Goal: Transaction & Acquisition: Purchase product/service

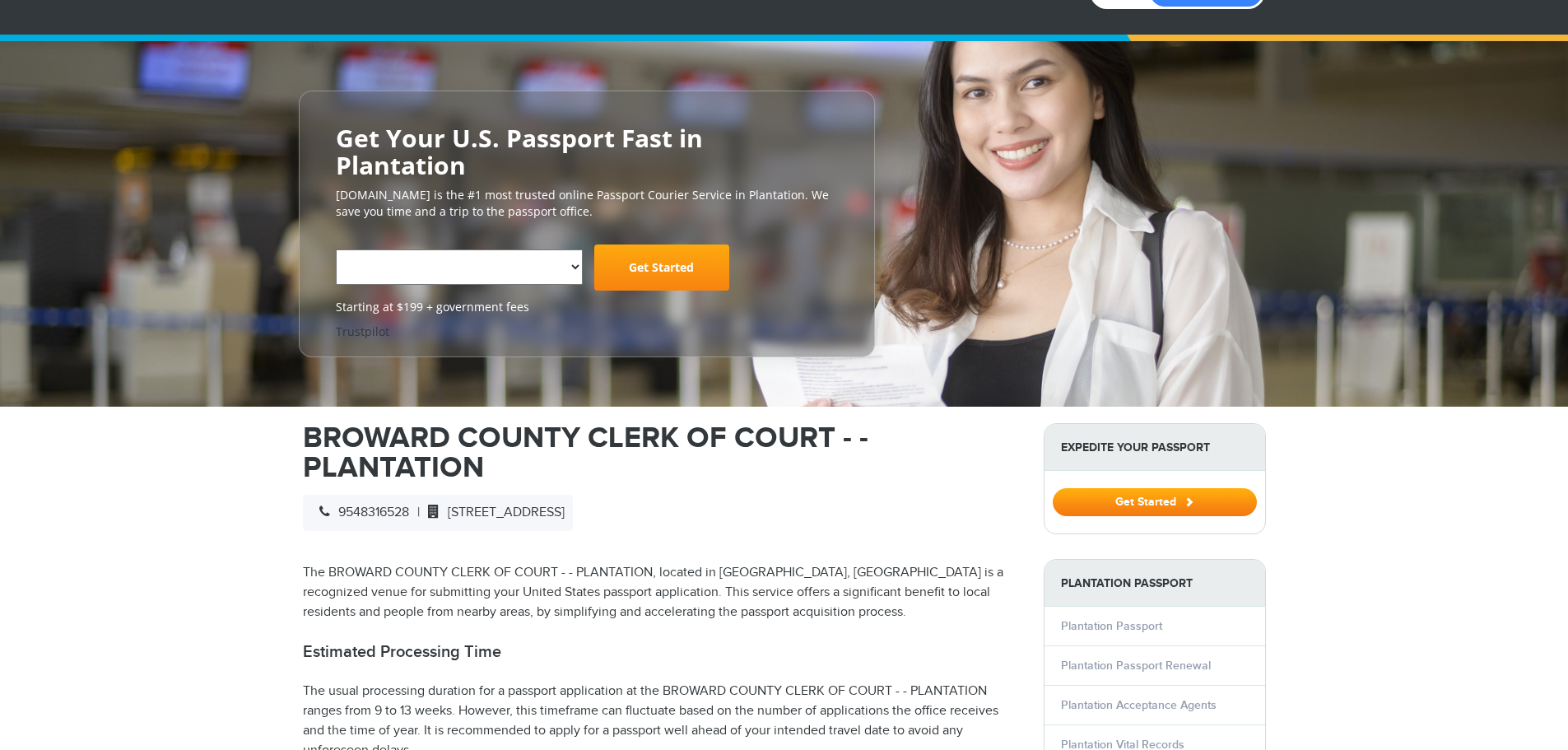
select select "**********"
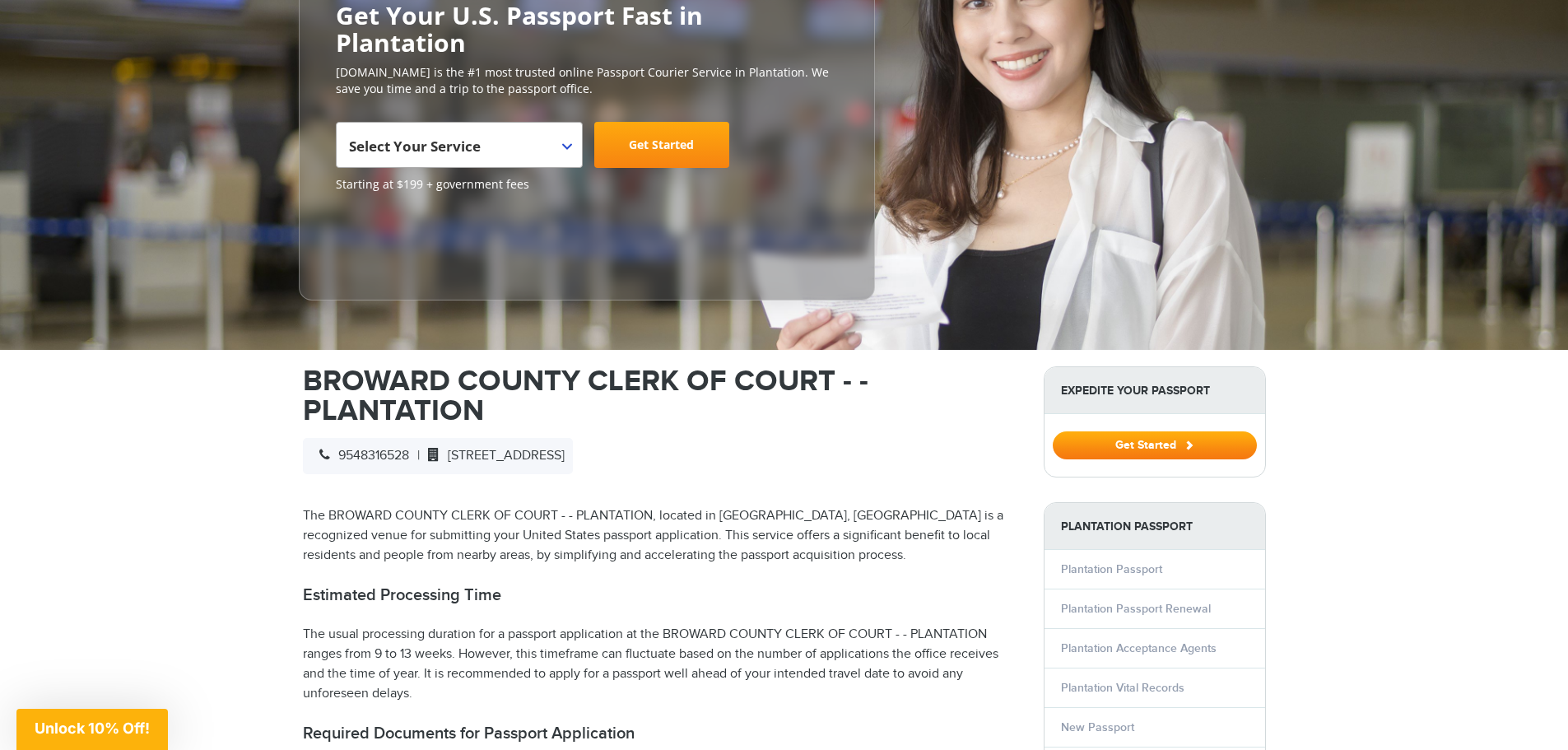
scroll to position [247, 0]
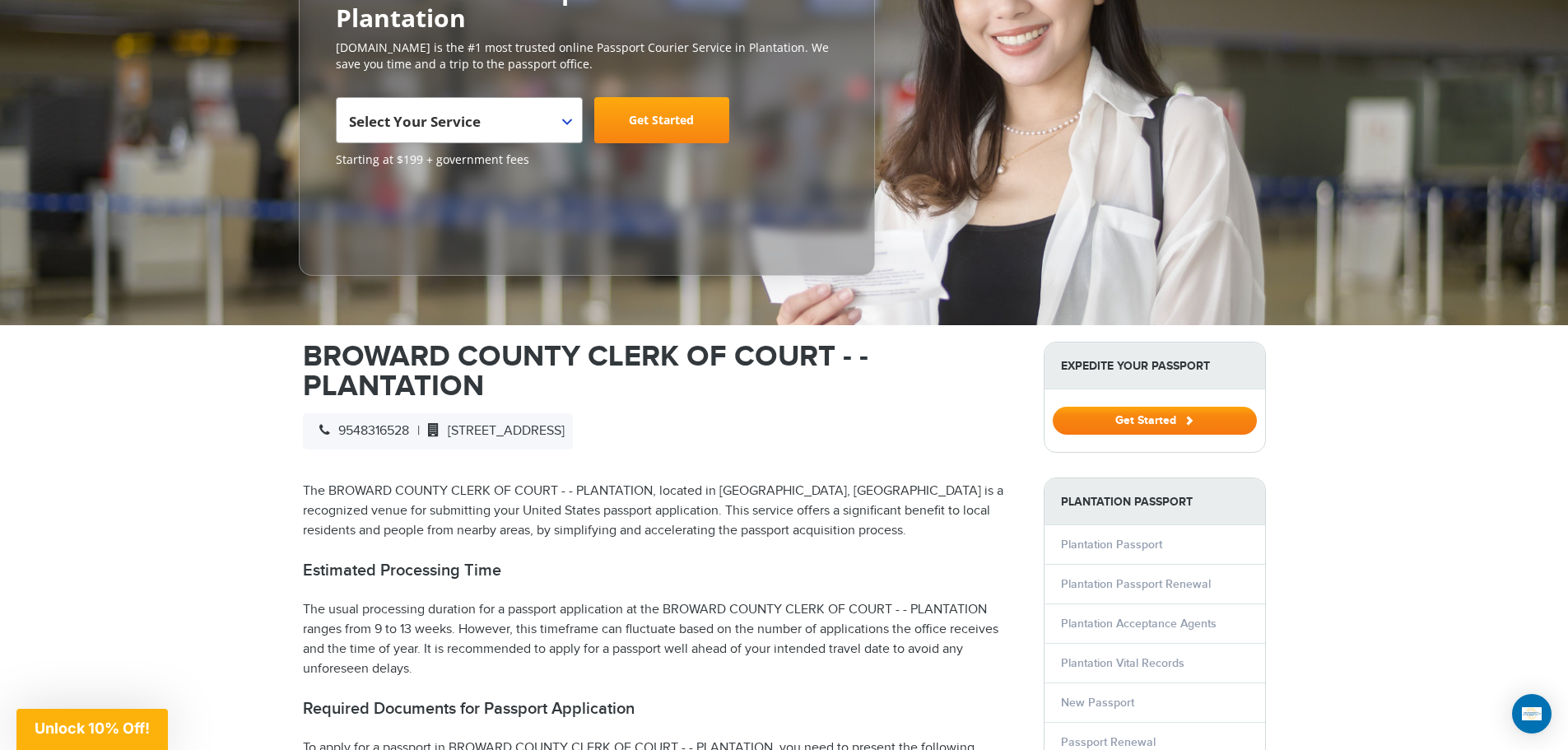
click at [1165, 407] on button "Get Started" at bounding box center [1155, 421] width 204 height 28
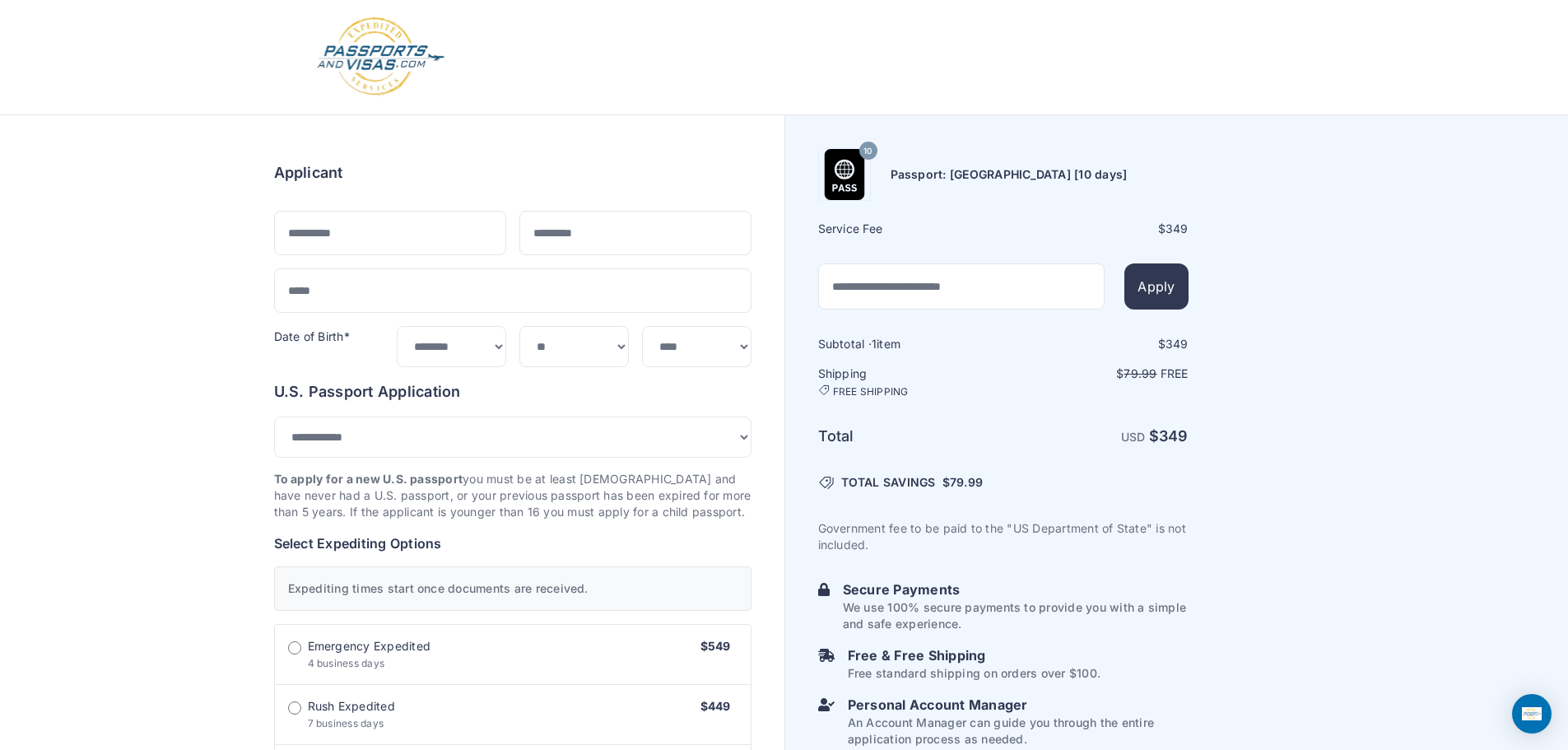
select select "***"
click at [308, 241] on input "text" at bounding box center [390, 233] width 232 height 45
click at [305, 238] on input "text" at bounding box center [390, 233] width 232 height 45
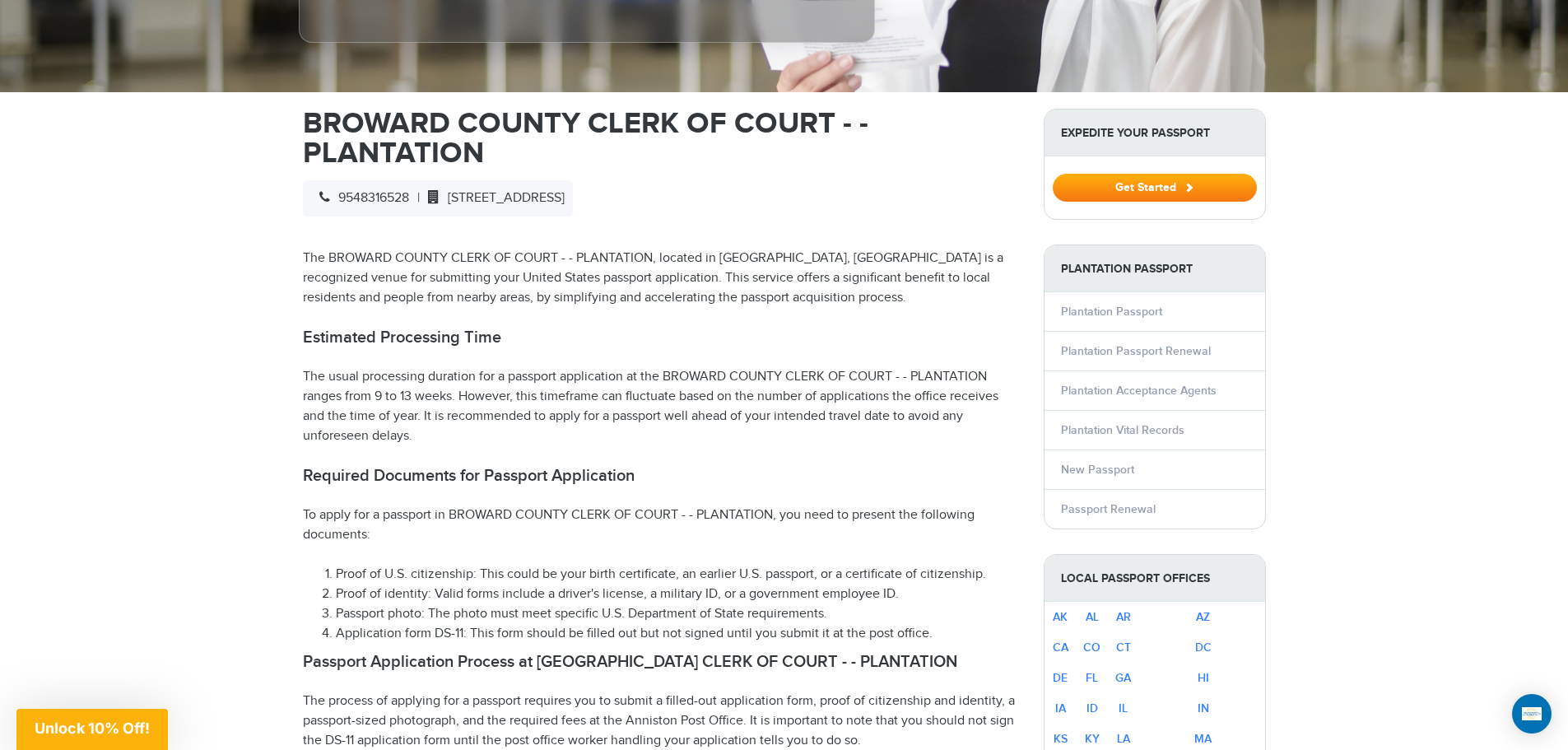
scroll to position [481, 0]
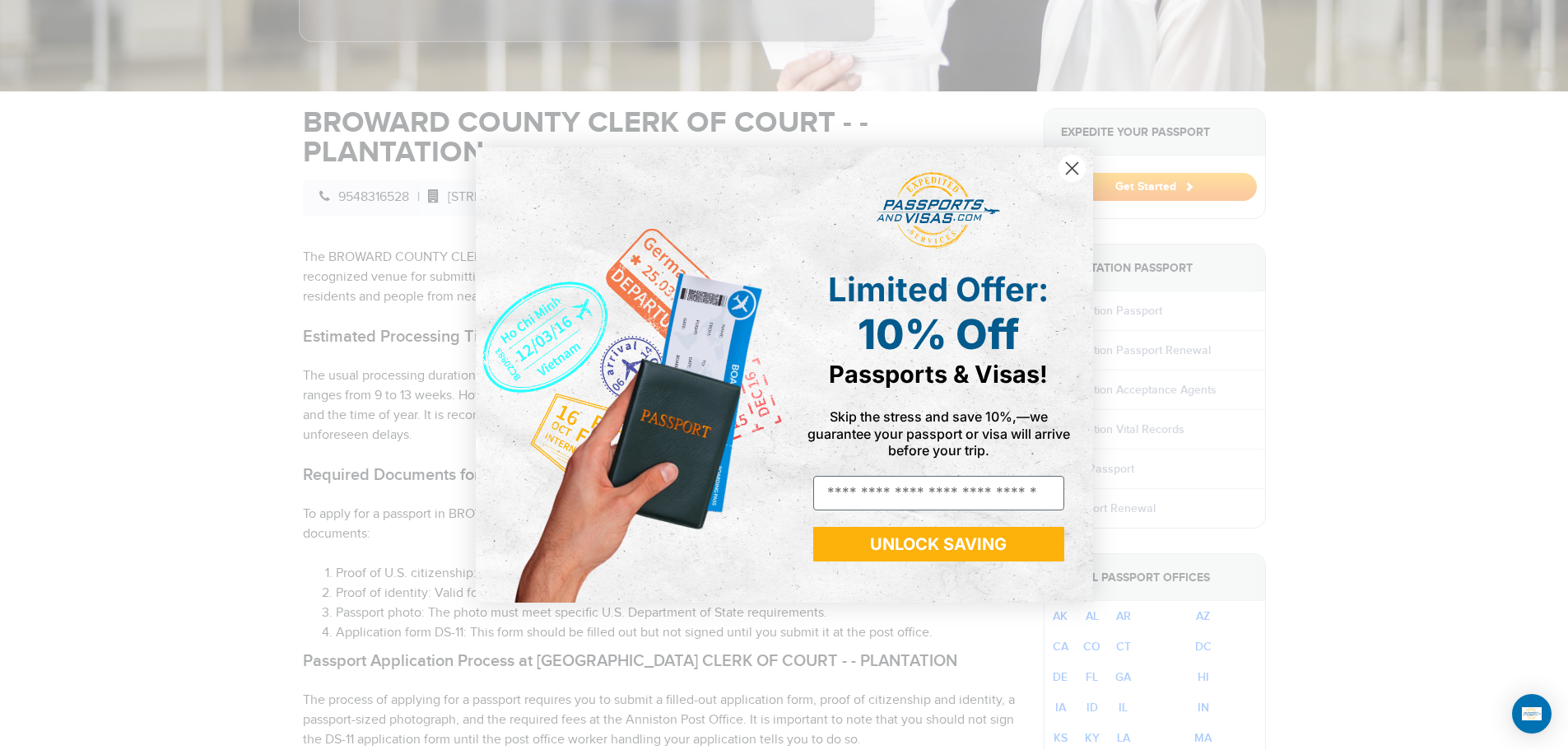
click at [304, 527] on div "Close dialog Limited Offer: 10% Off Passports & Visas! Skip the stress and save…" at bounding box center [784, 375] width 1568 height 750
click at [1071, 167] on circle "Close dialog" at bounding box center [1072, 168] width 27 height 27
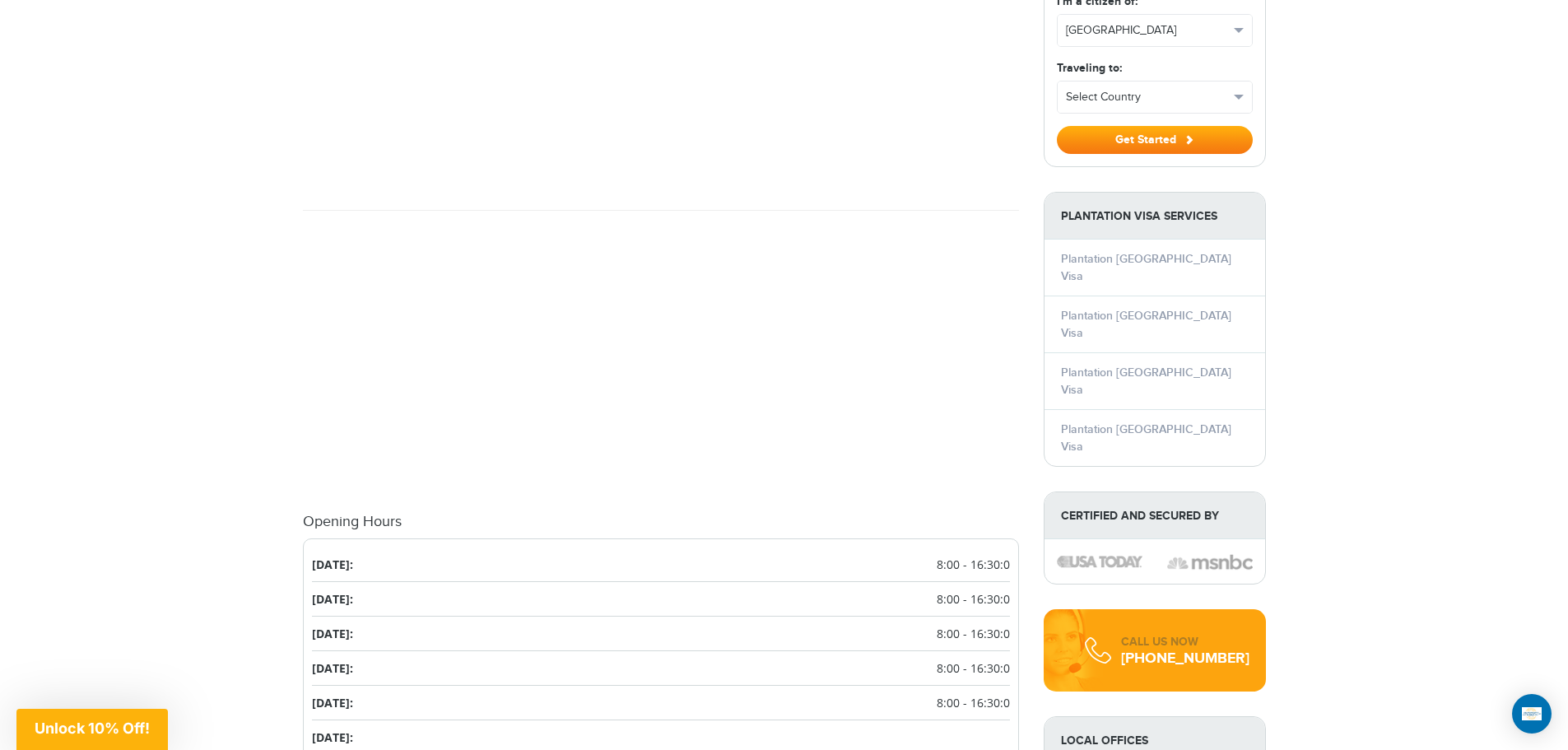
scroll to position [1634, 0]
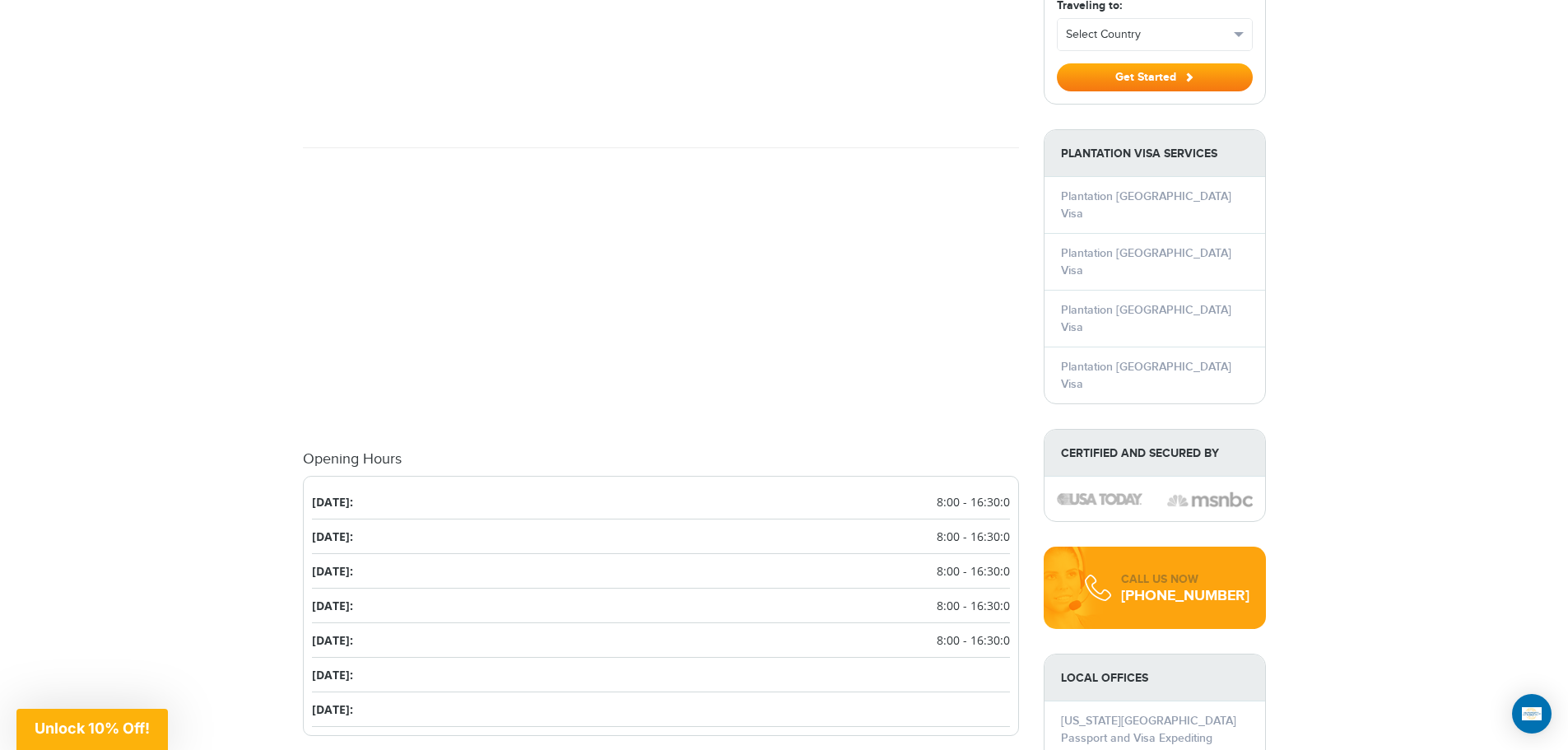
click at [967, 563] on span "8:00 - 16:30:0" at bounding box center [973, 571] width 73 height 17
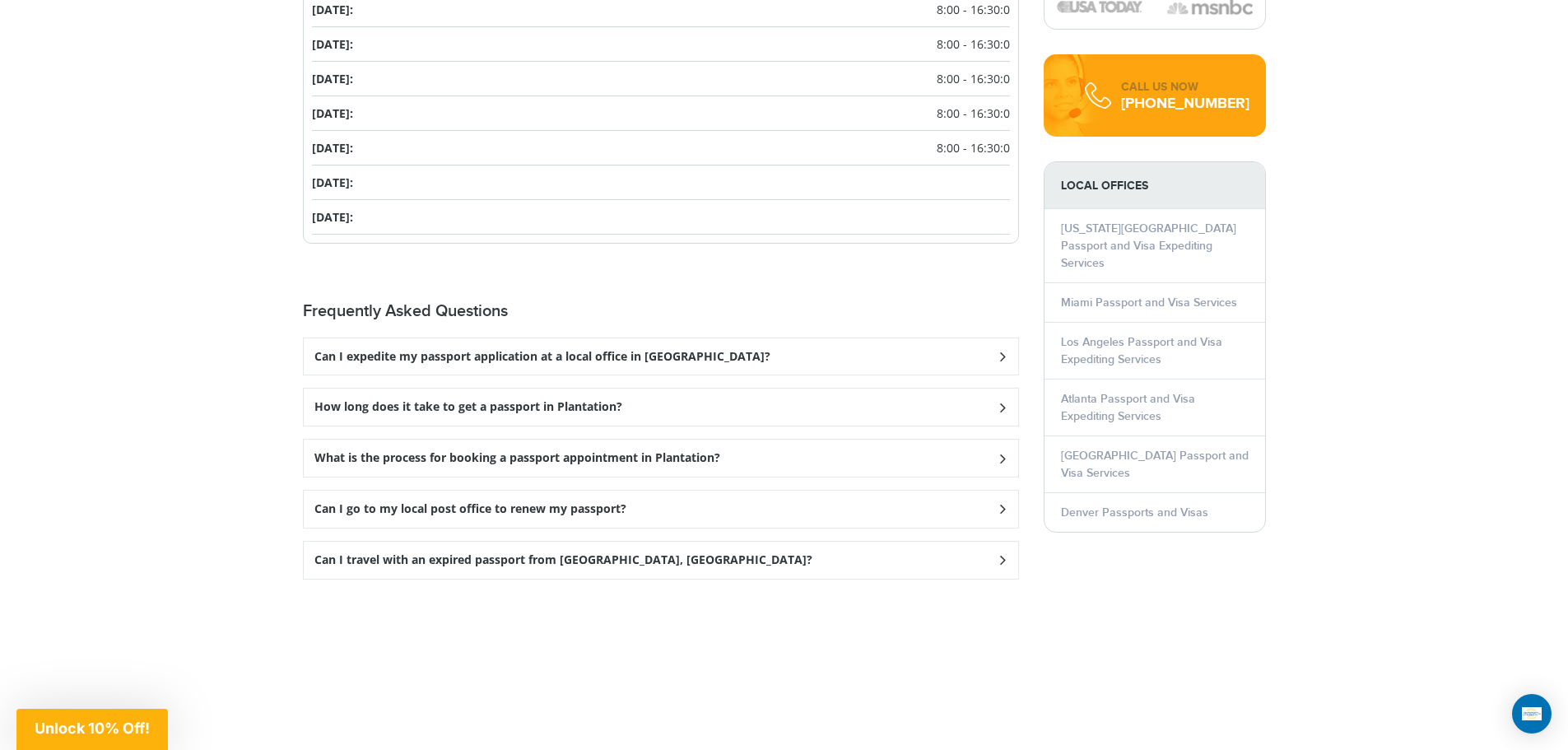
scroll to position [2128, 0]
click at [488, 349] on h3 "Can I expedite my passport application at a local office in [GEOGRAPHIC_DATA]?" at bounding box center [542, 356] width 456 height 14
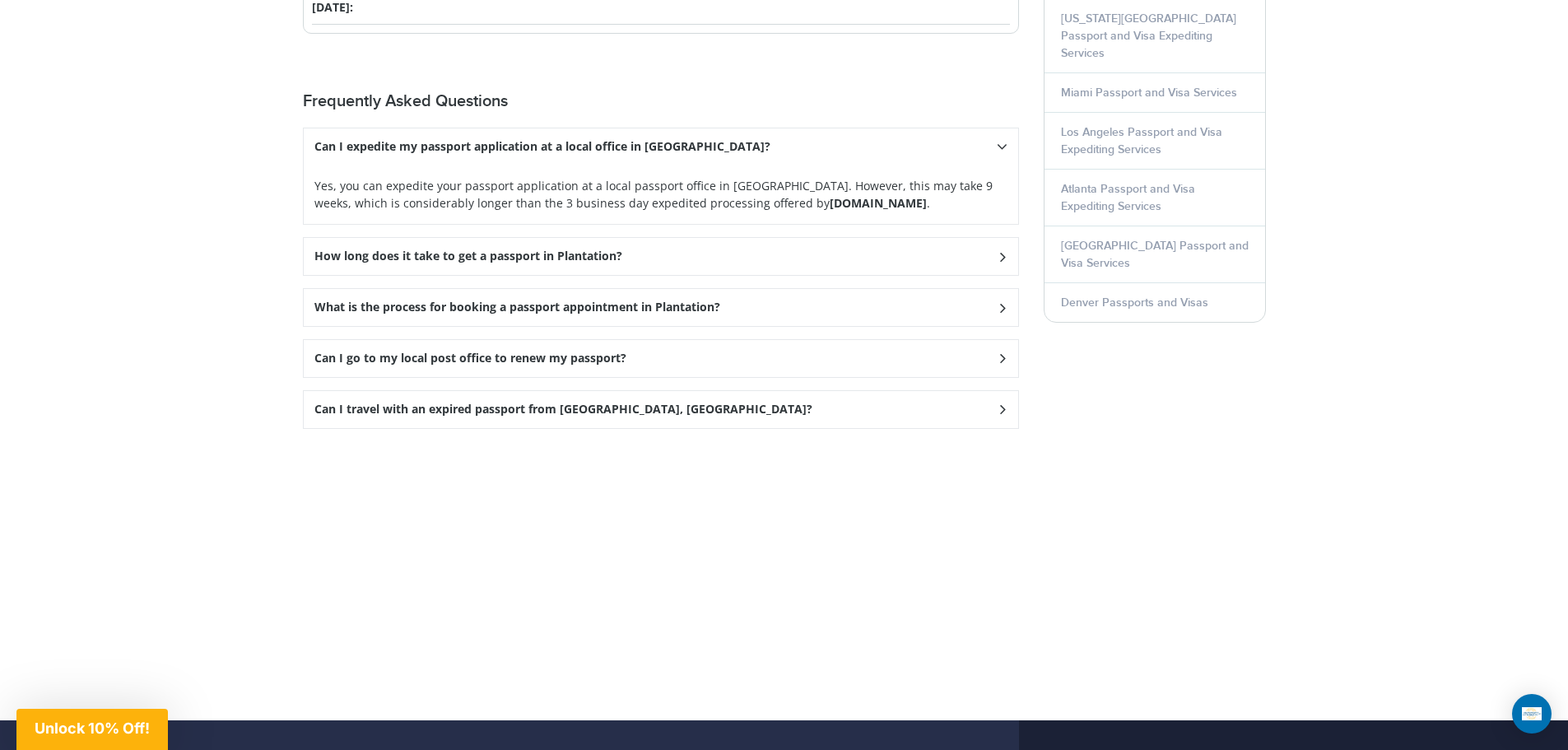
scroll to position [2254, 0]
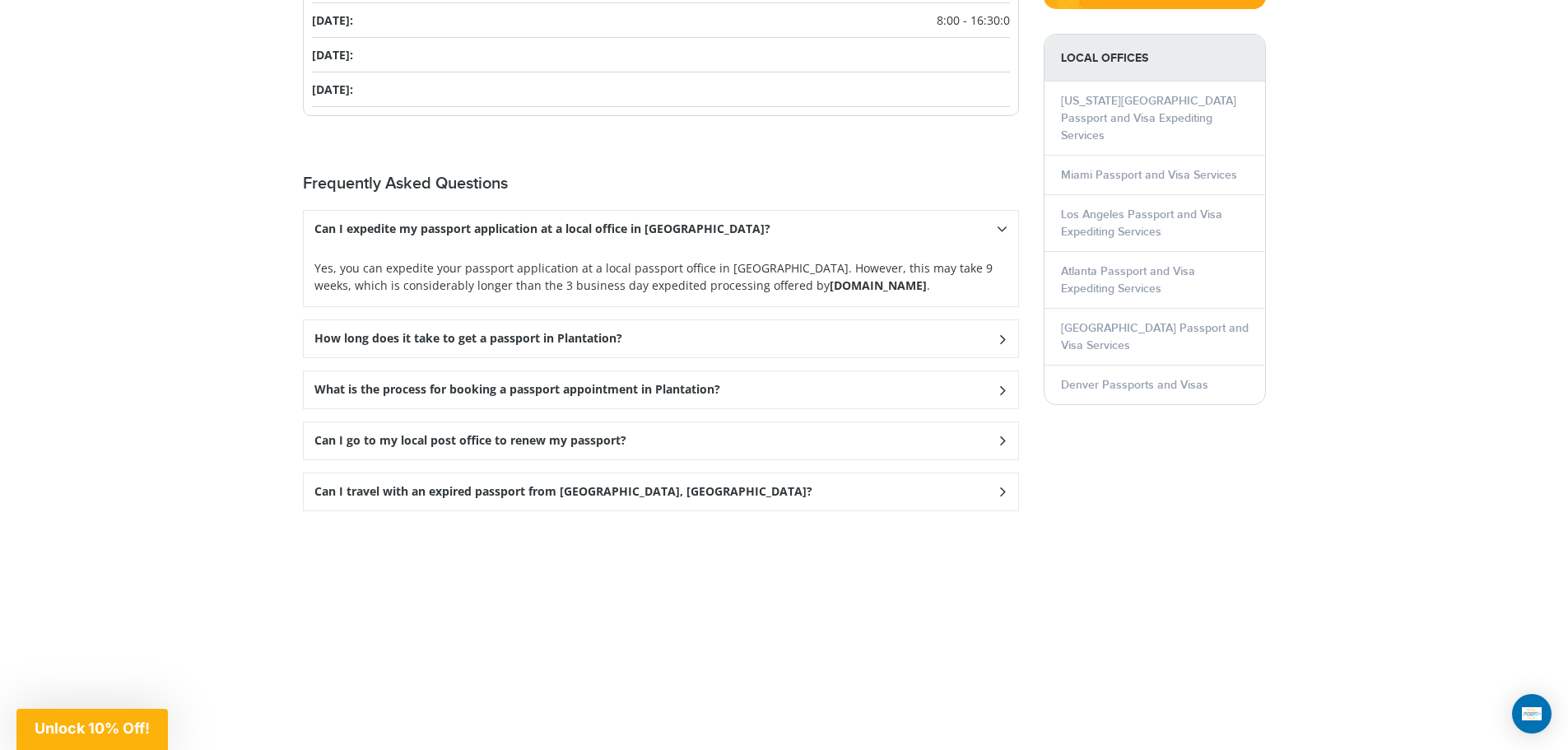
click at [486, 236] on h3 "Can I go to my local post office to renew my passport?" at bounding box center [542, 229] width 456 height 14
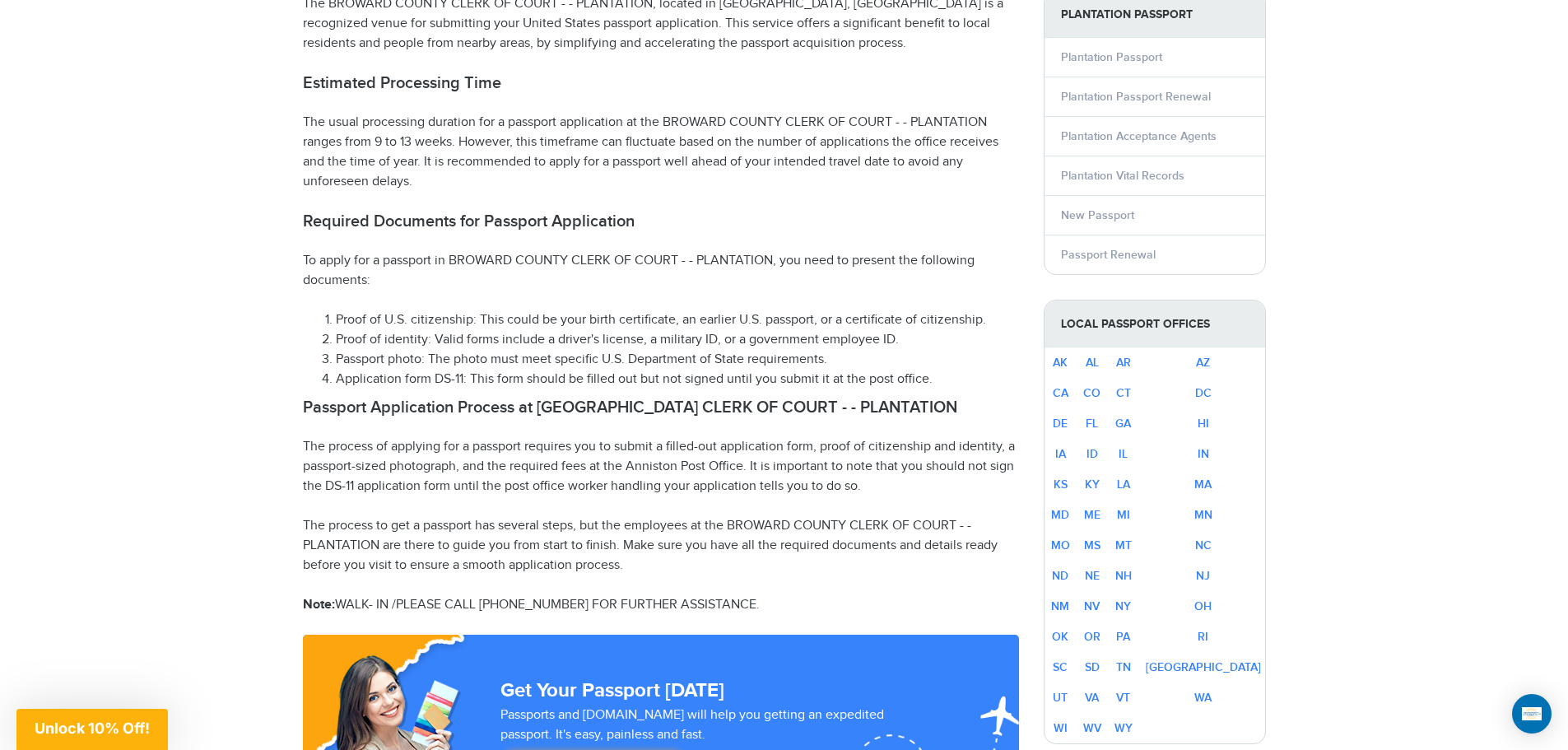
scroll to position [824, 0]
